Goal: Transaction & Acquisition: Subscribe to service/newsletter

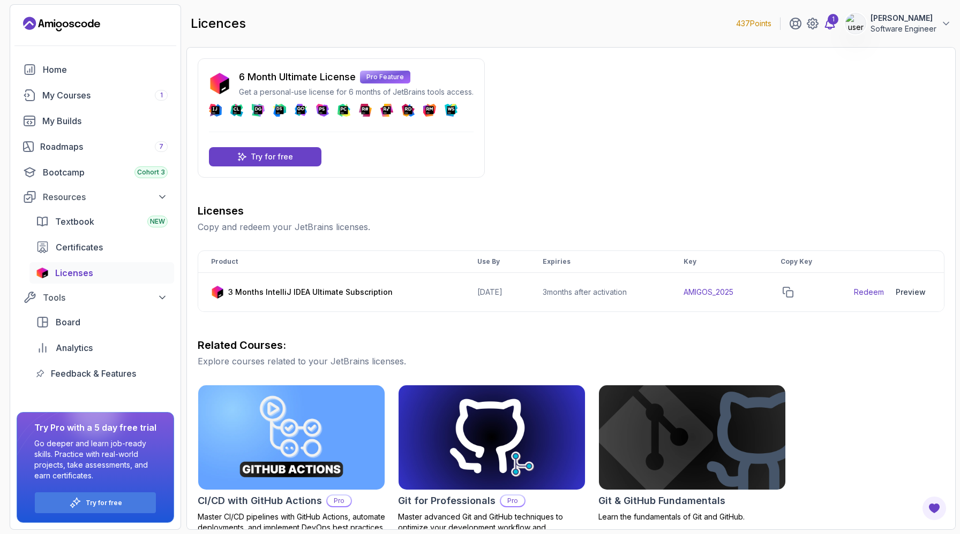
click at [831, 24] on icon at bounding box center [829, 23] width 13 height 13
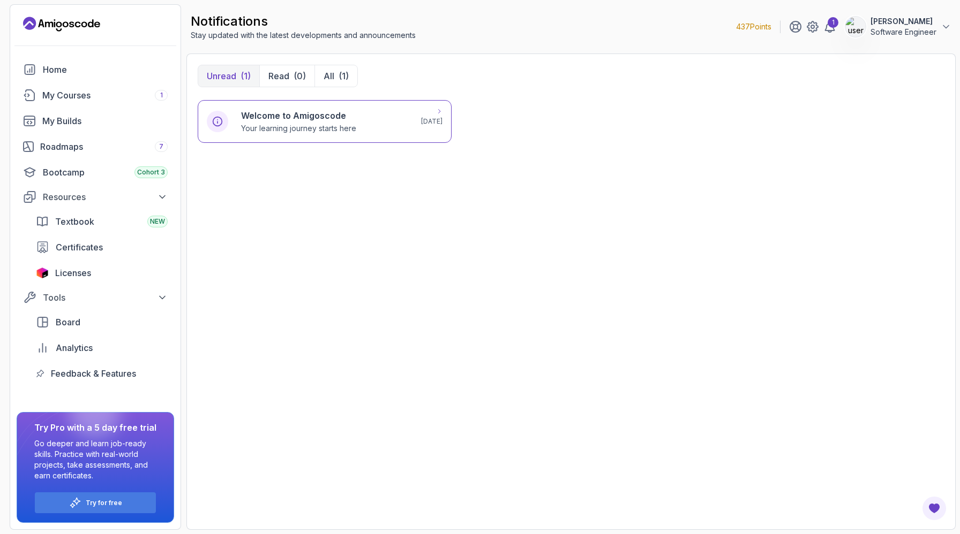
click at [369, 124] on div "Welcome to Amigoscode Your learning journey starts here" at bounding box center [324, 121] width 167 height 25
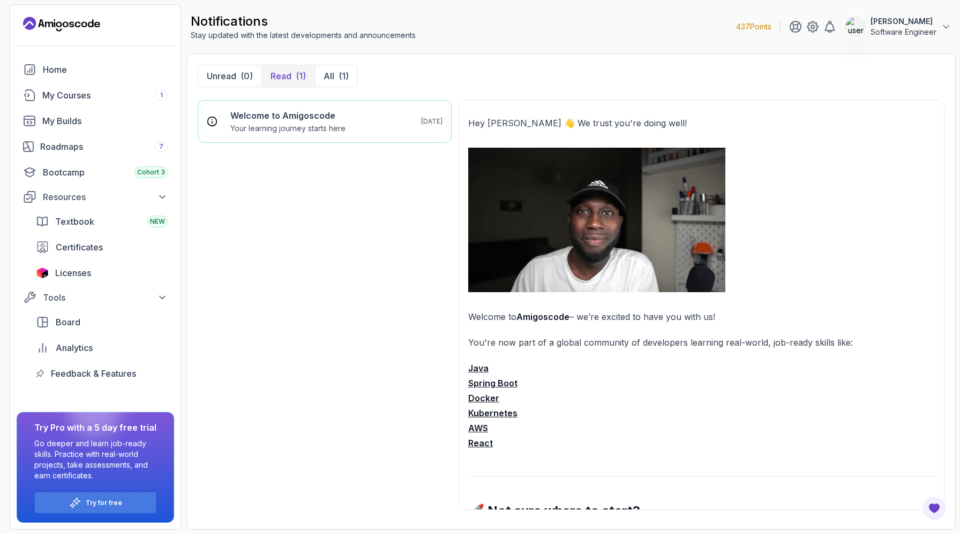
click at [896, 29] on p "Software Engineer" at bounding box center [903, 32] width 66 height 11
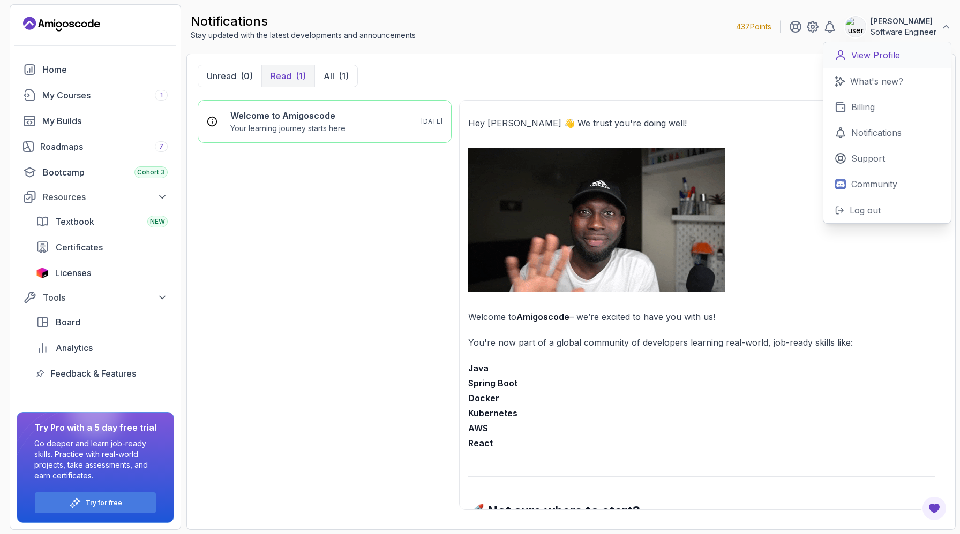
click at [884, 58] on p "View Profile" at bounding box center [875, 55] width 49 height 13
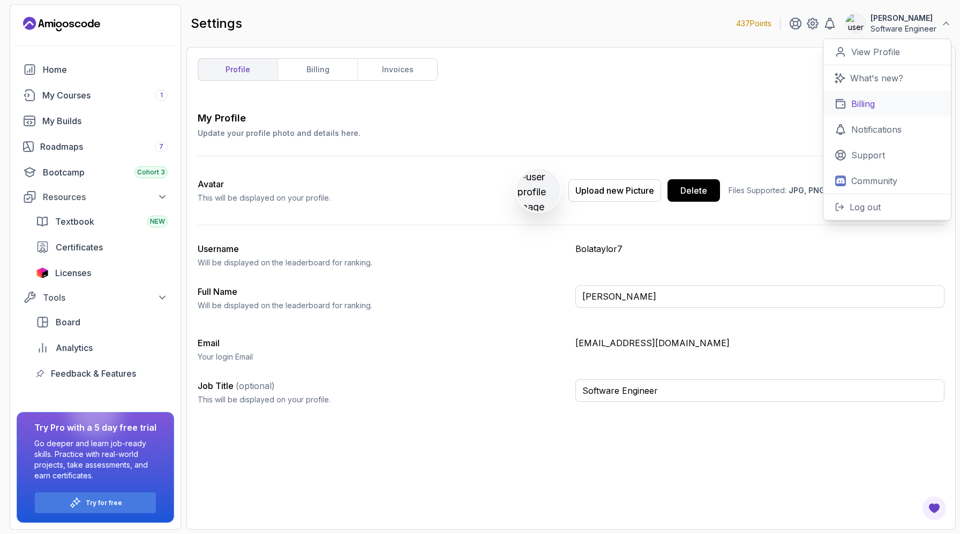
click at [851, 102] on p "Billing" at bounding box center [863, 103] width 24 height 13
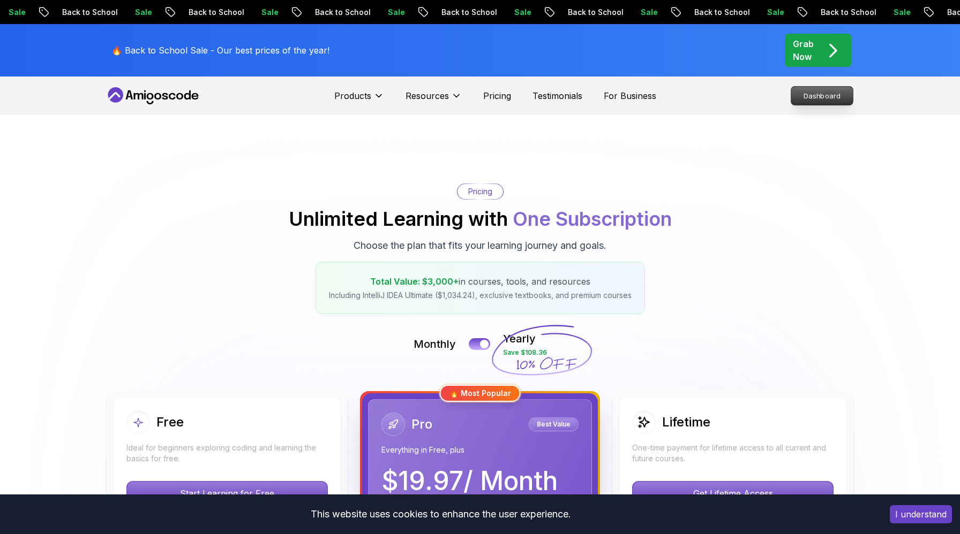
click at [820, 94] on p "Dashboard" at bounding box center [822, 96] width 62 height 18
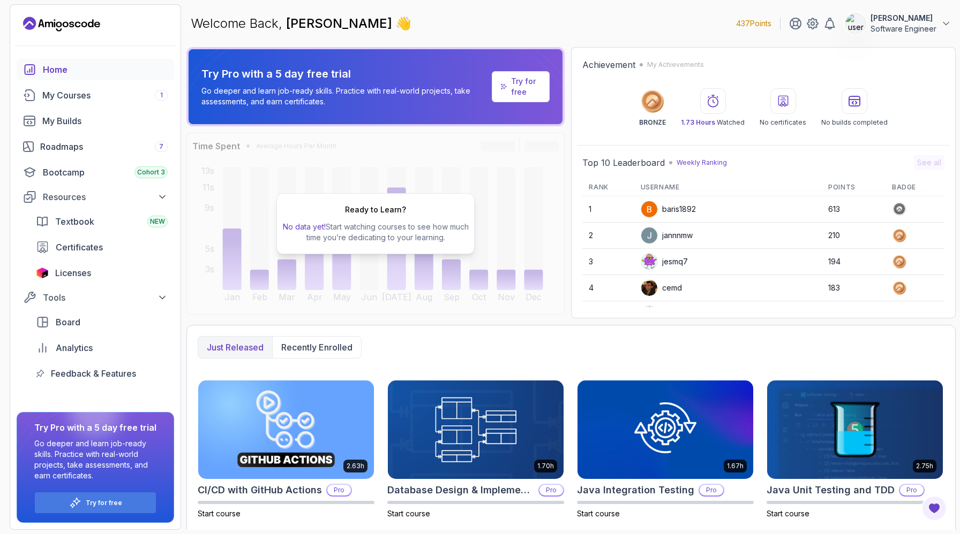
click at [52, 71] on div "Home" at bounding box center [105, 69] width 125 height 13
click at [57, 99] on div "My Courses 1" at bounding box center [104, 95] width 125 height 13
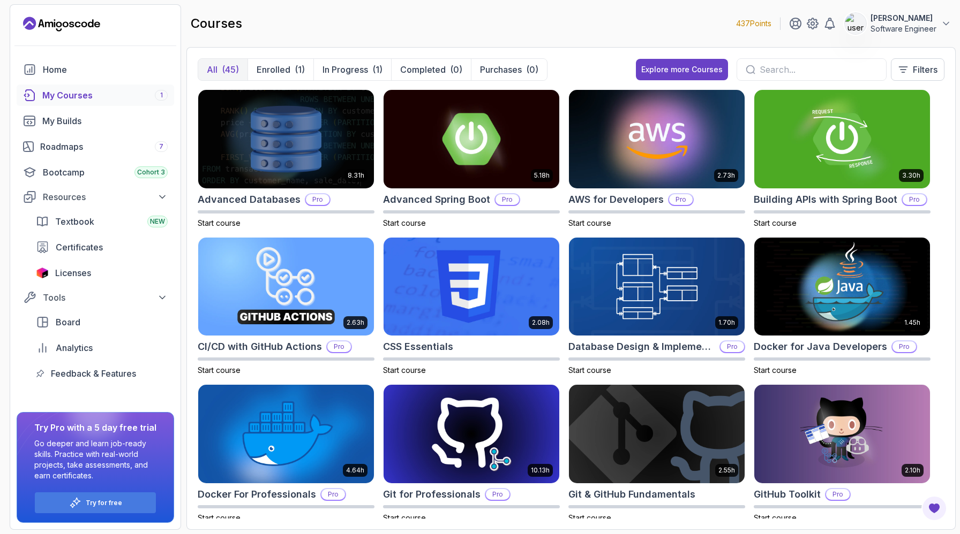
click at [851, 27] on img at bounding box center [854, 23] width 21 height 21
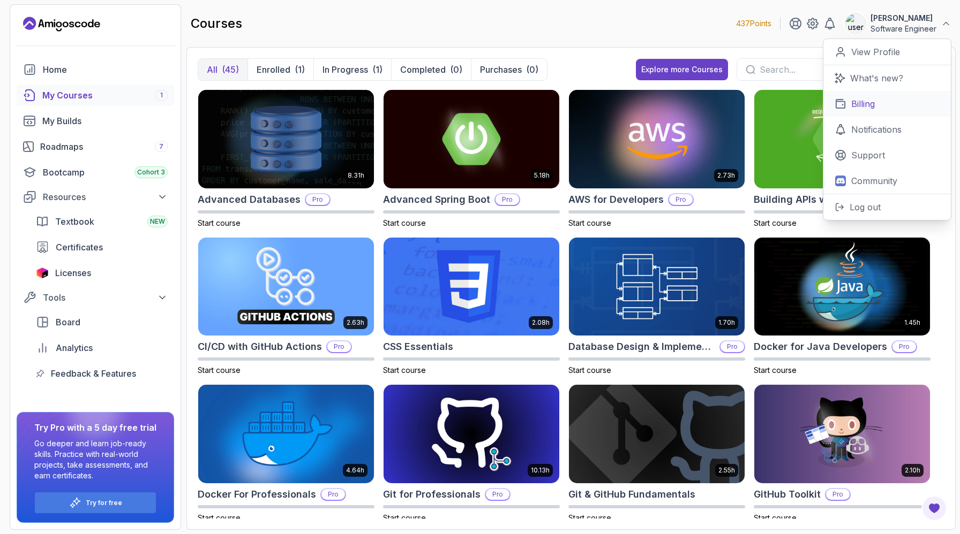
click at [858, 102] on p "Billing" at bounding box center [863, 103] width 24 height 13
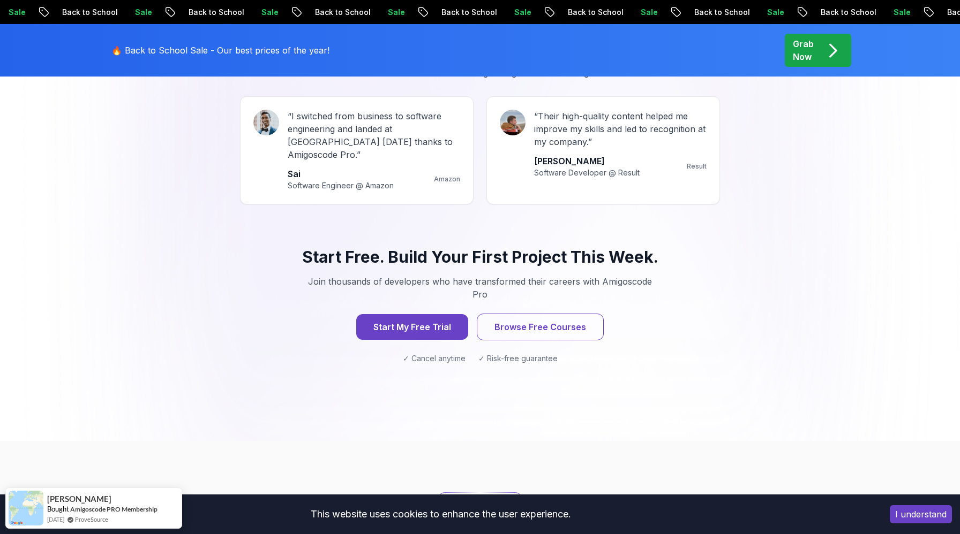
scroll to position [1022, 0]
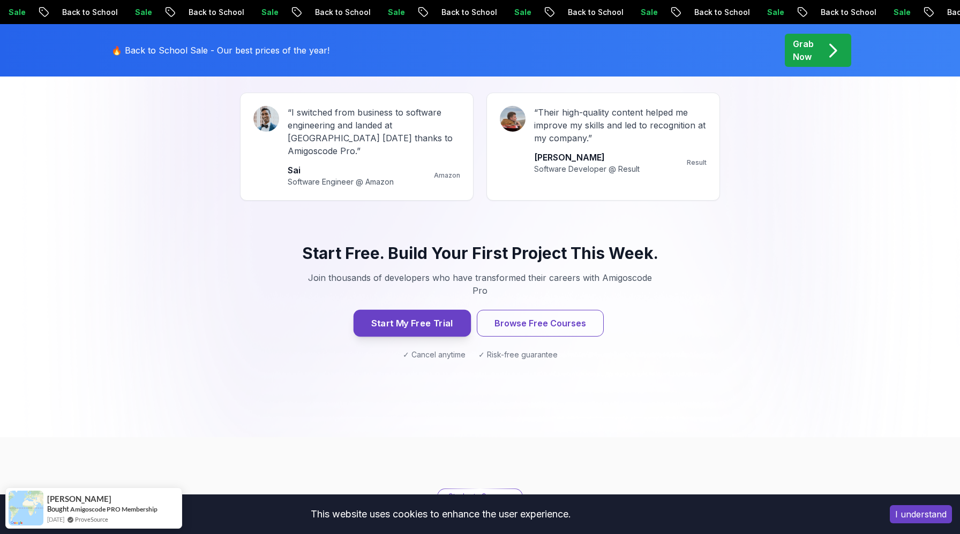
click at [437, 310] on button "Start My Free Trial" at bounding box center [411, 323] width 117 height 27
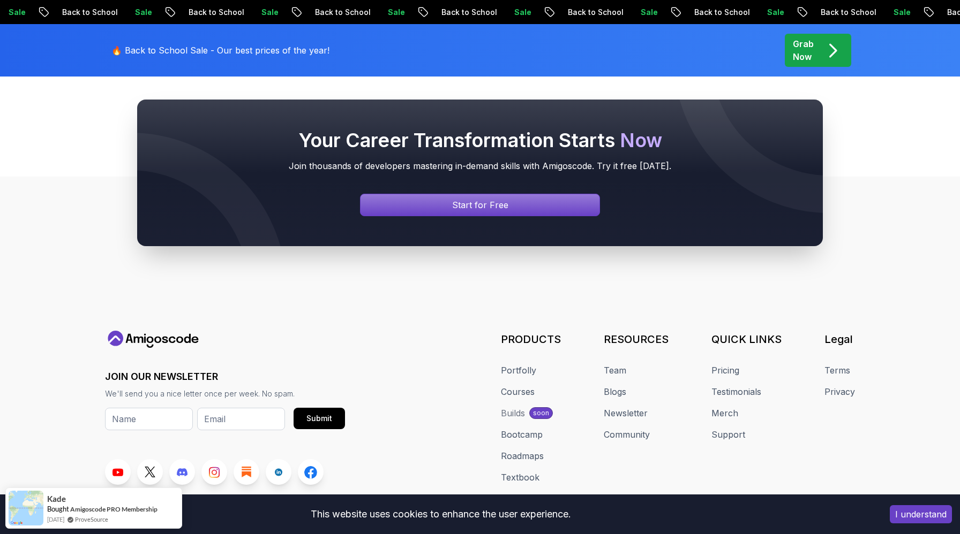
scroll to position [4405, 0]
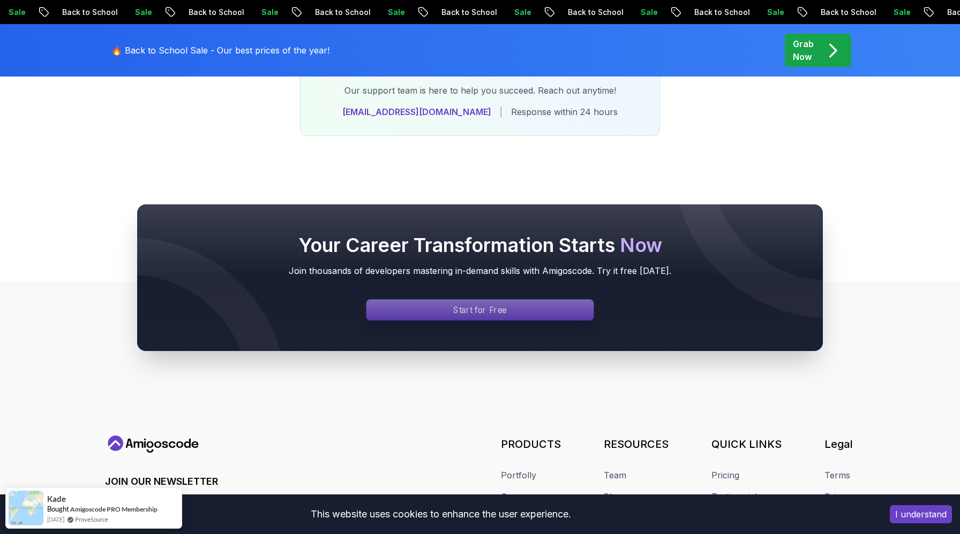
click at [458, 300] on div "Signin page" at bounding box center [479, 310] width 227 height 20
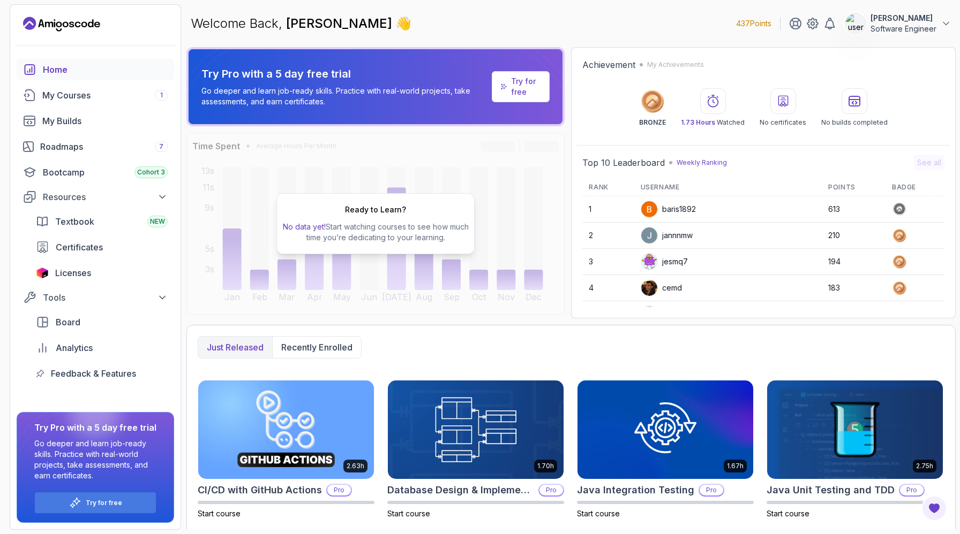
click at [522, 92] on p "Try for free" at bounding box center [525, 86] width 29 height 21
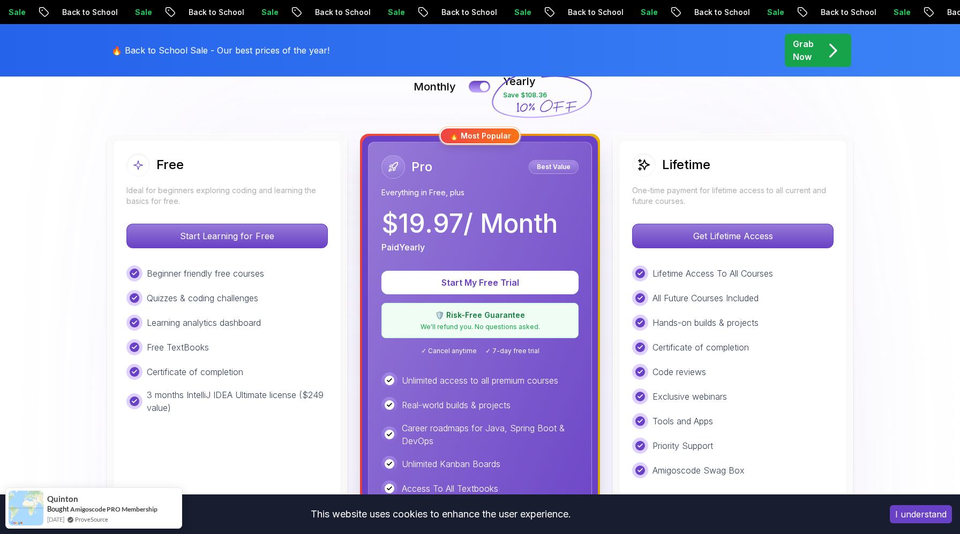
scroll to position [270, 0]
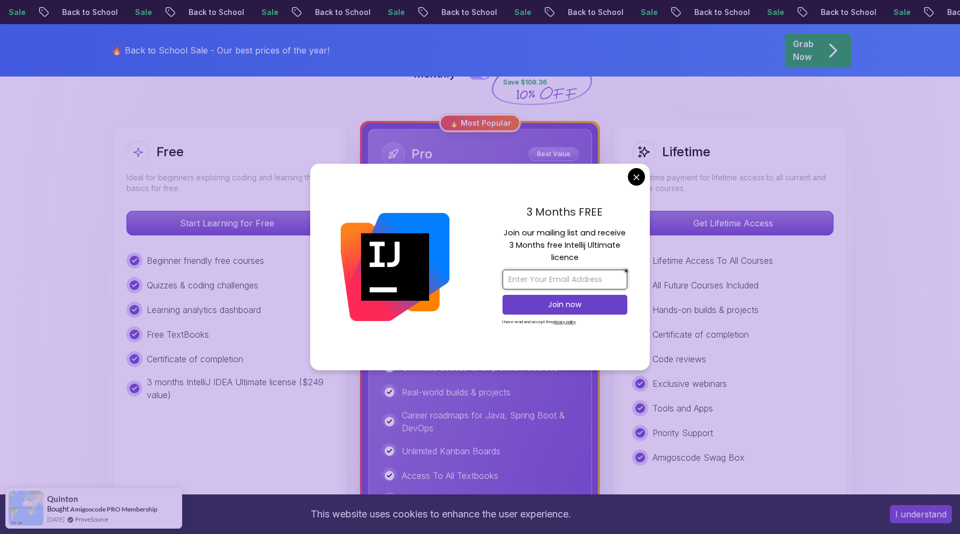
click at [555, 280] on input "email" at bounding box center [564, 280] width 125 height 20
type input "bolataylor7@gmail.com"
click at [555, 307] on p "Join now" at bounding box center [564, 304] width 101 height 11
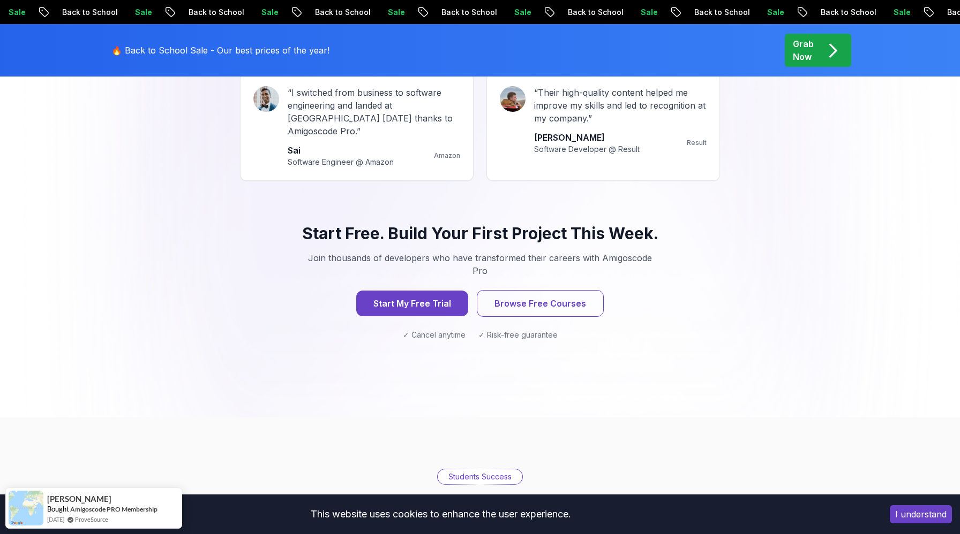
scroll to position [1060, 0]
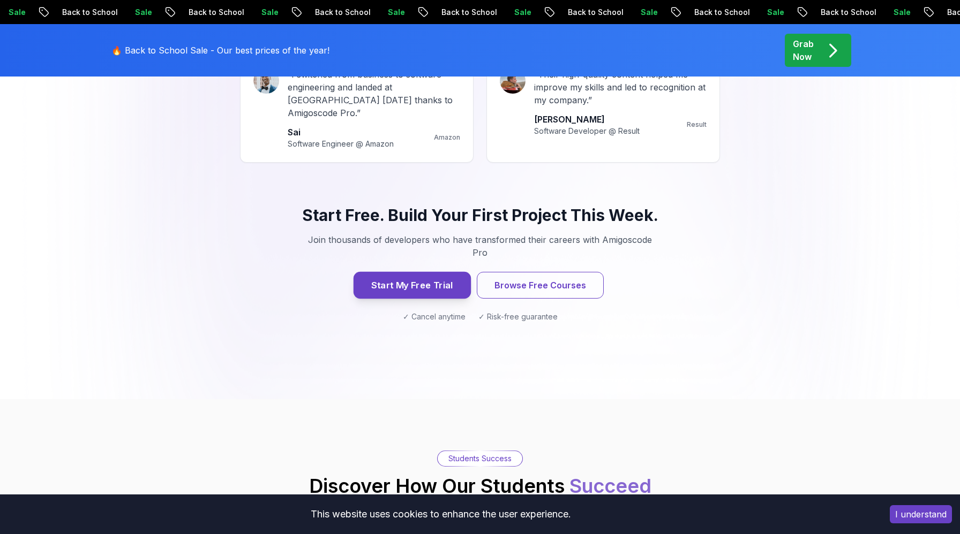
click at [431, 272] on button "Start My Free Trial" at bounding box center [411, 285] width 117 height 27
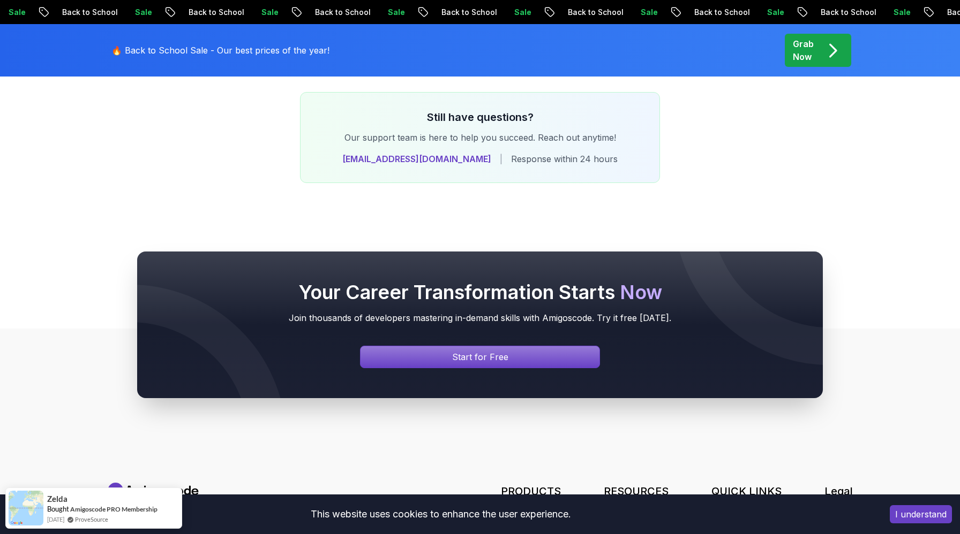
scroll to position [4322, 0]
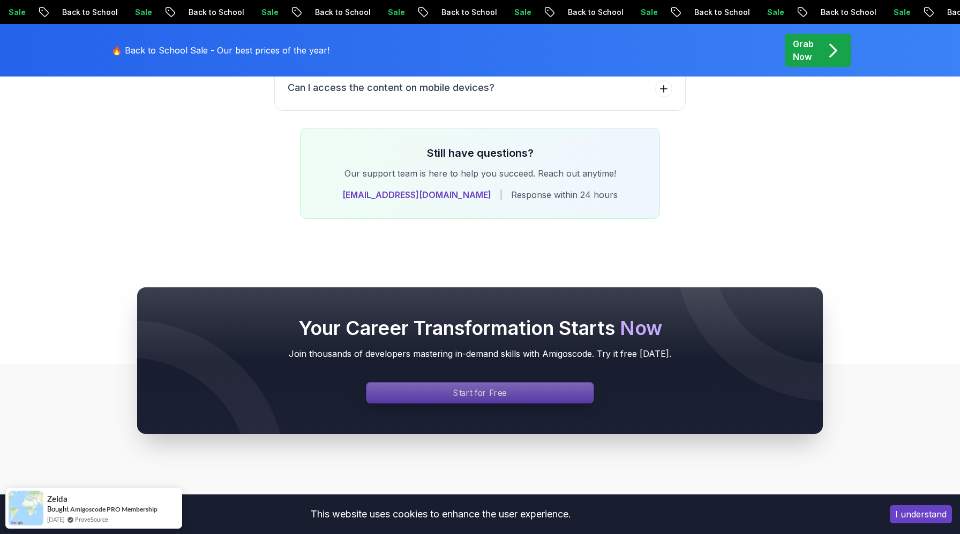
click at [466, 387] on p "Start for Free" at bounding box center [480, 393] width 54 height 12
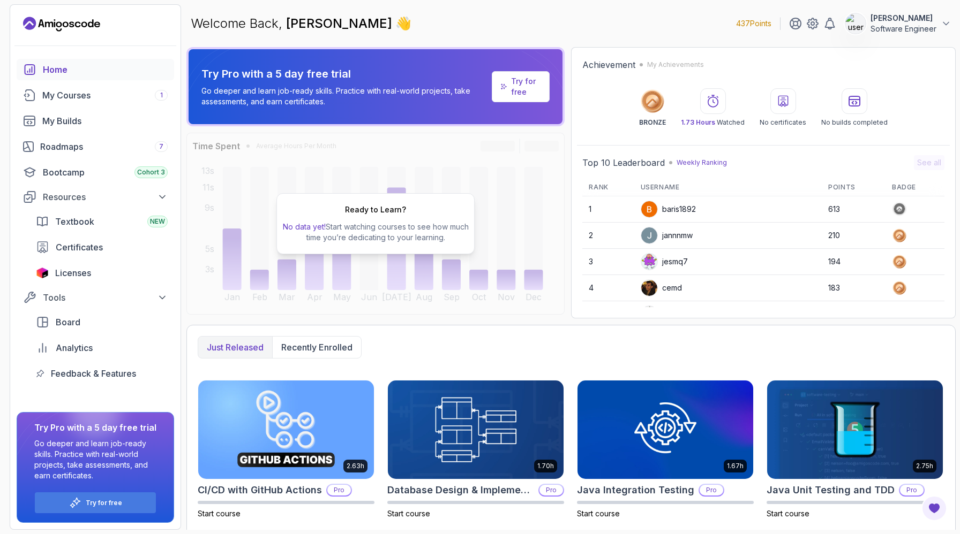
click at [913, 27] on p "Software Engineer" at bounding box center [903, 29] width 66 height 11
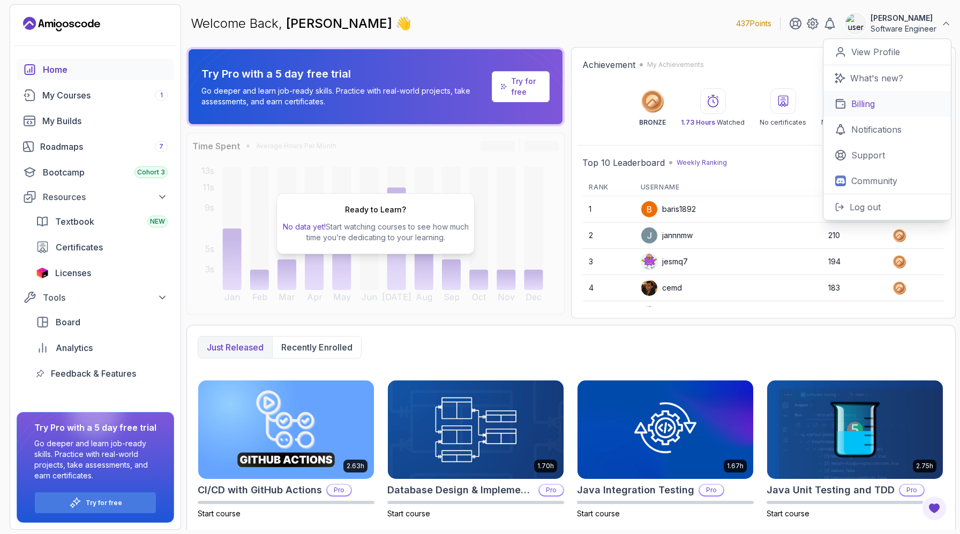
click at [868, 103] on p "Billing" at bounding box center [863, 103] width 24 height 13
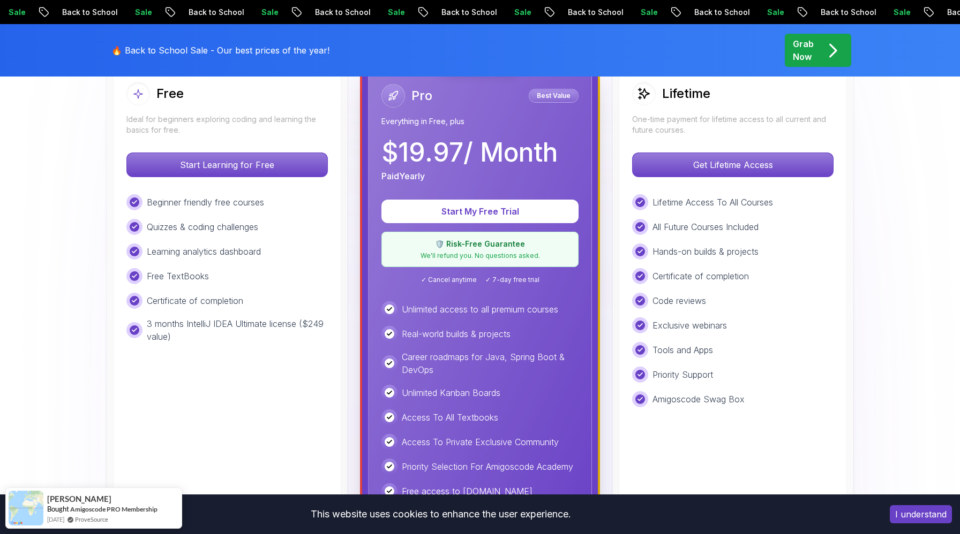
scroll to position [328, 0]
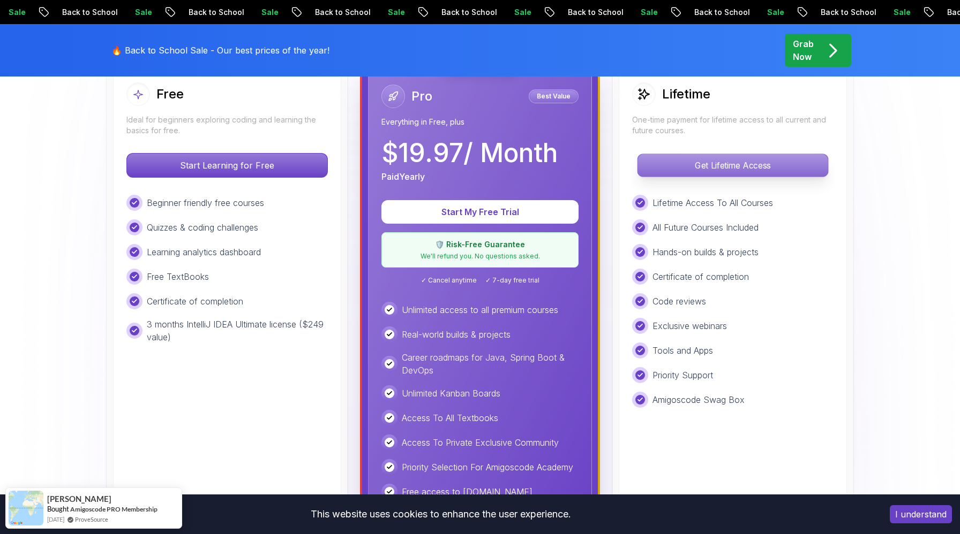
click at [741, 163] on p "Get Lifetime Access" at bounding box center [732, 165] width 190 height 22
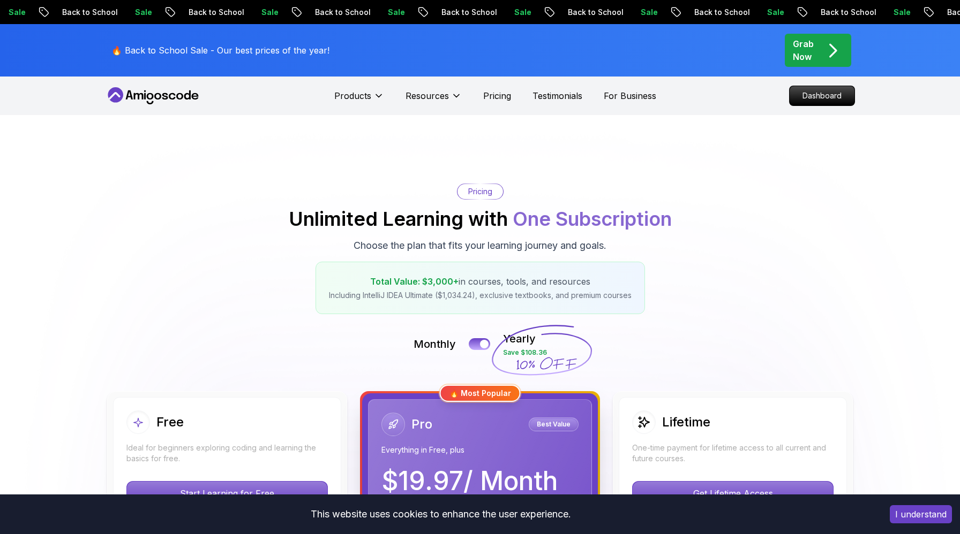
scroll to position [328, 0]
